Goal: Information Seeking & Learning: Learn about a topic

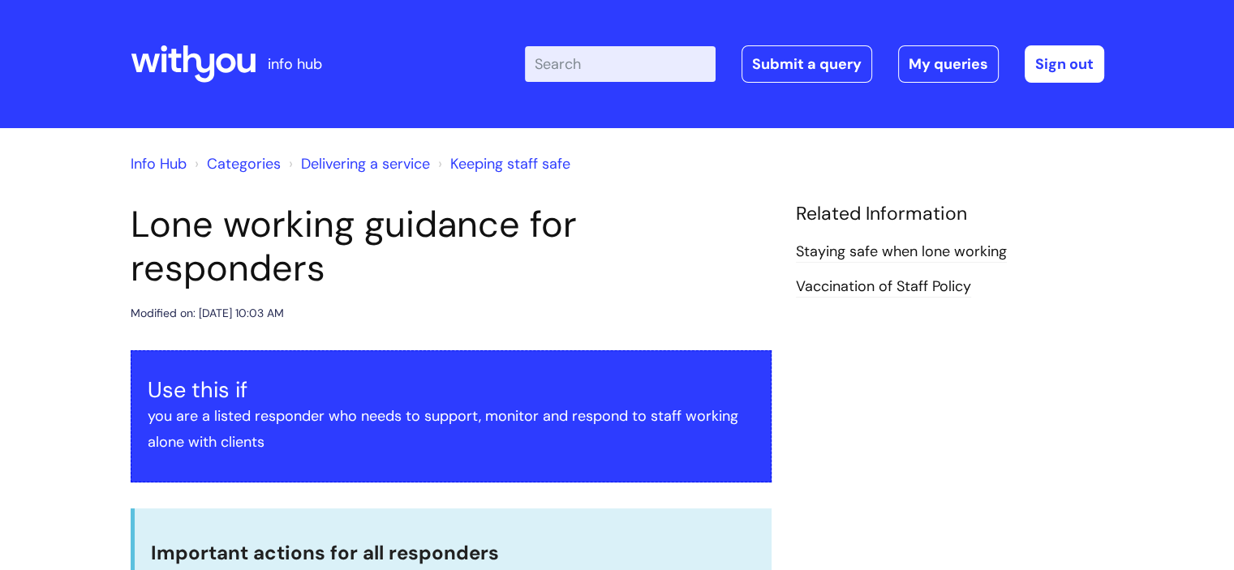
click at [596, 62] on input "Enter your search term here..." at bounding box center [620, 64] width 191 height 36
type input "["
type input "o"
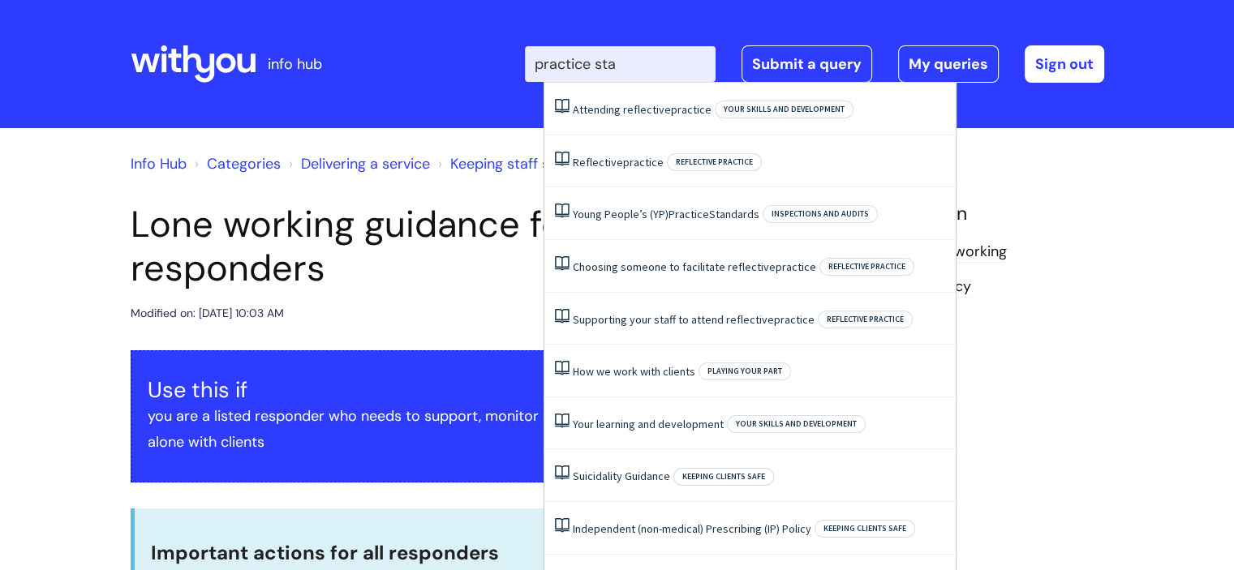
type input "practice [PERSON_NAME]"
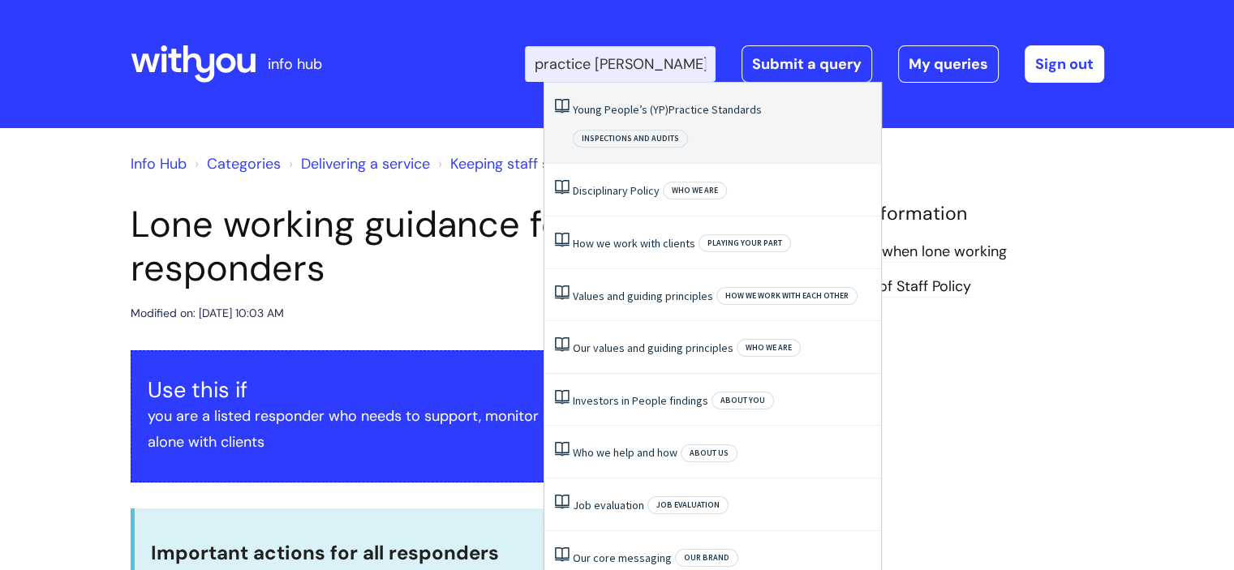
click at [689, 109] on span "Practice" at bounding box center [688, 109] width 41 height 15
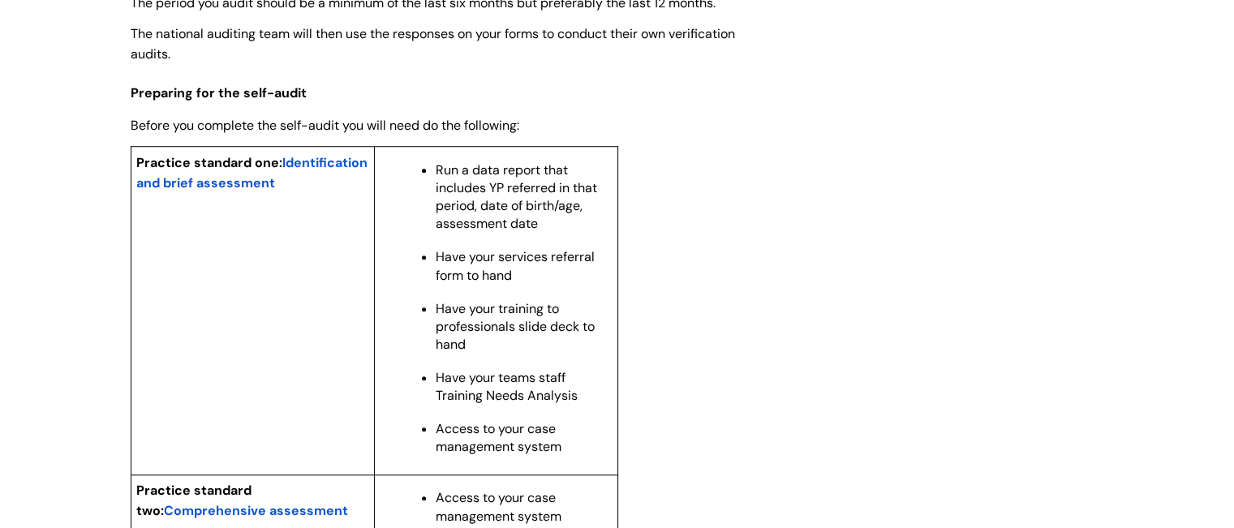
scroll to position [1266, 0]
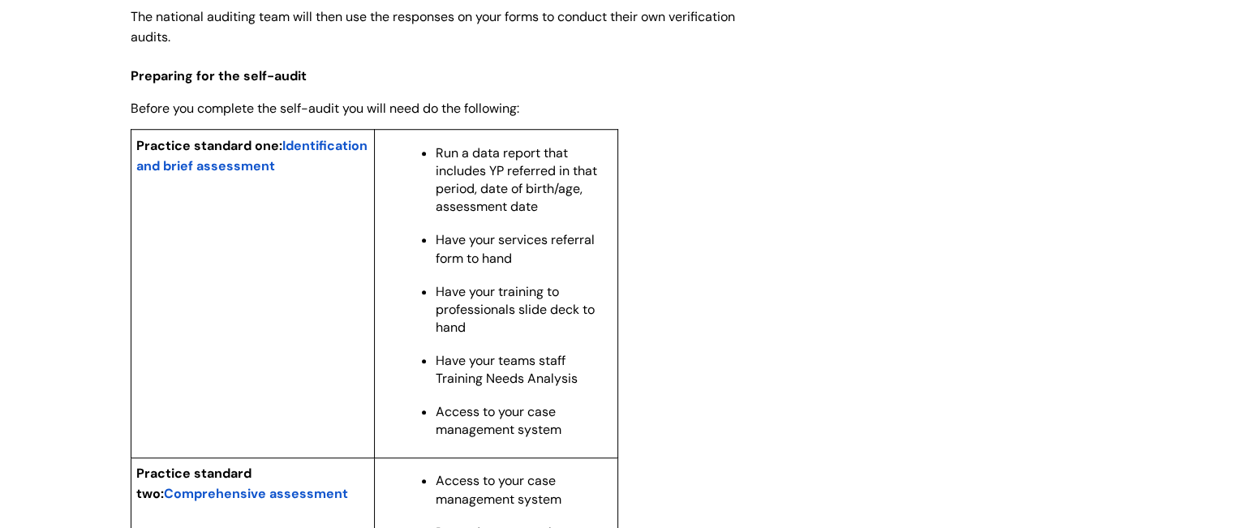
click at [227, 174] on span "Identification and brief assessment" at bounding box center [251, 155] width 231 height 37
